Goal: Communication & Community: Answer question/provide support

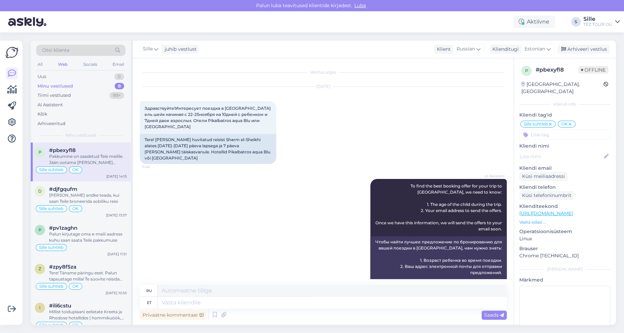
scroll to position [68, 0]
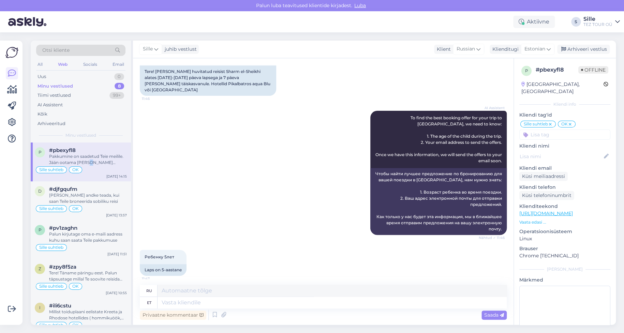
click at [88, 162] on div "Pakkumine on saadetud Teie meilile. Jään ootama Teie vastust Teie andmeid brone…" at bounding box center [88, 159] width 78 height 12
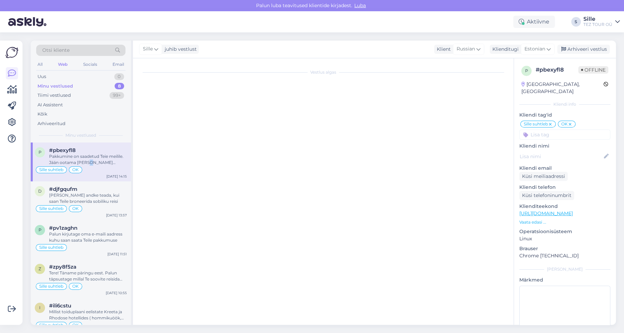
scroll to position [0, 0]
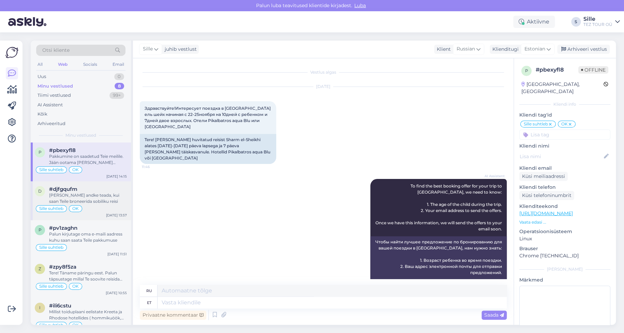
click at [114, 194] on div "Palun andke teada, kui saan Teile broneerida sobiliku reisi" at bounding box center [88, 198] width 78 height 12
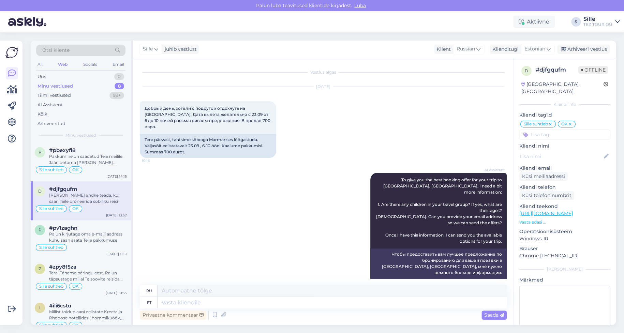
scroll to position [1272, 0]
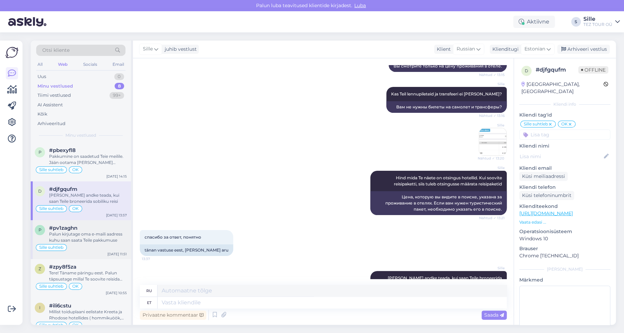
drag, startPoint x: 95, startPoint y: 232, endPoint x: 97, endPoint y: 236, distance: 4.7
click at [96, 235] on div "Palun kirjutage oma e-maili aadress kuhu saan saata Teile pakkumuse" at bounding box center [88, 237] width 78 height 12
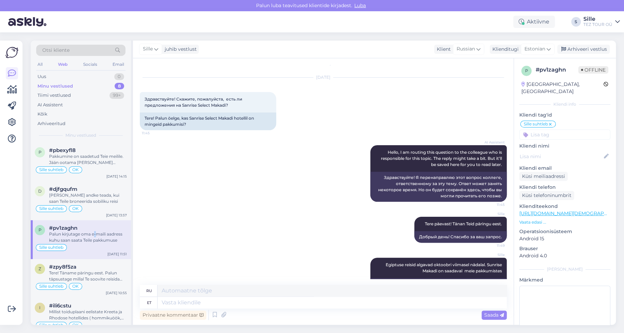
scroll to position [0, 0]
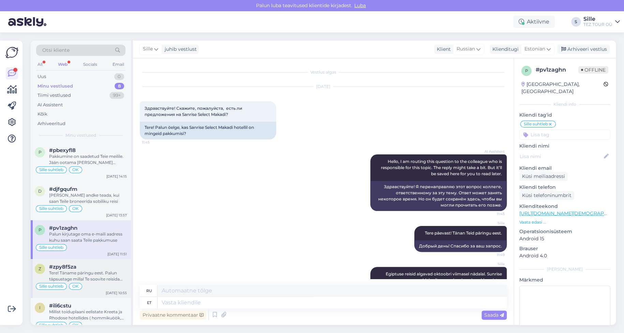
click at [103, 278] on div "Tere! Täname päringu eest. Palun täpsustage millal Te soovite reisida Türki" at bounding box center [88, 276] width 78 height 12
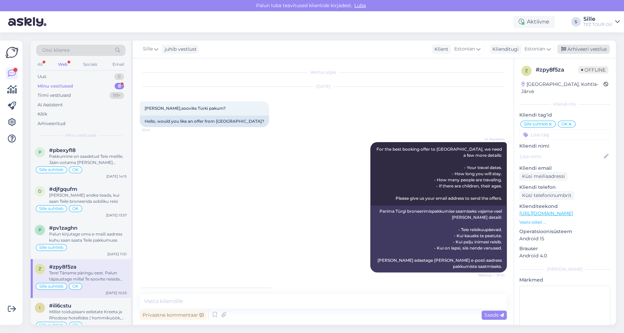
click at [580, 48] on div "Arhiveeri vestlus" at bounding box center [583, 49] width 53 height 9
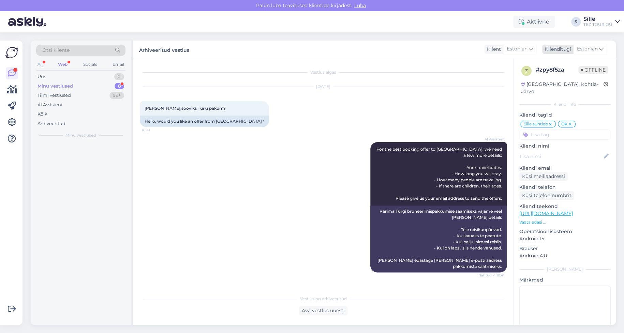
drag, startPoint x: 581, startPoint y: 48, endPoint x: 577, endPoint y: 48, distance: 3.8
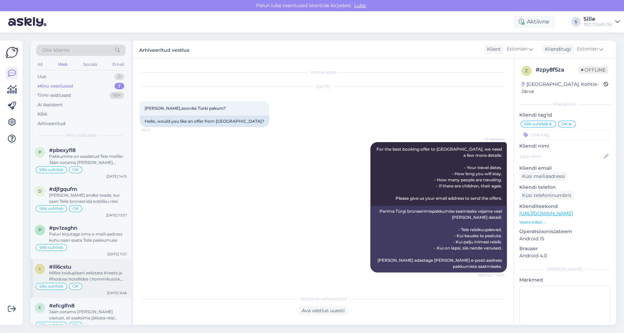
click at [107, 279] on div "Millist toiduplaani eelistate Kreeta ja Rhodose hotellides ( hommikuöök, hommik…" at bounding box center [88, 276] width 78 height 12
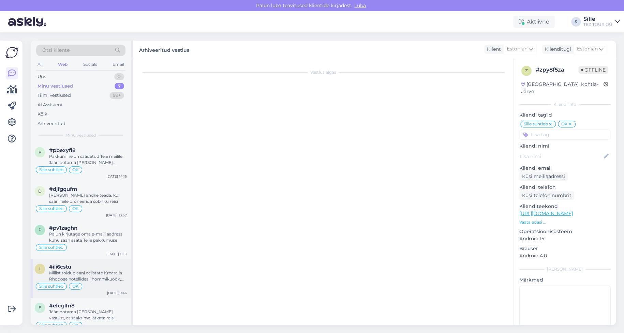
scroll to position [514, 0]
